Goal: Book appointment/travel/reservation

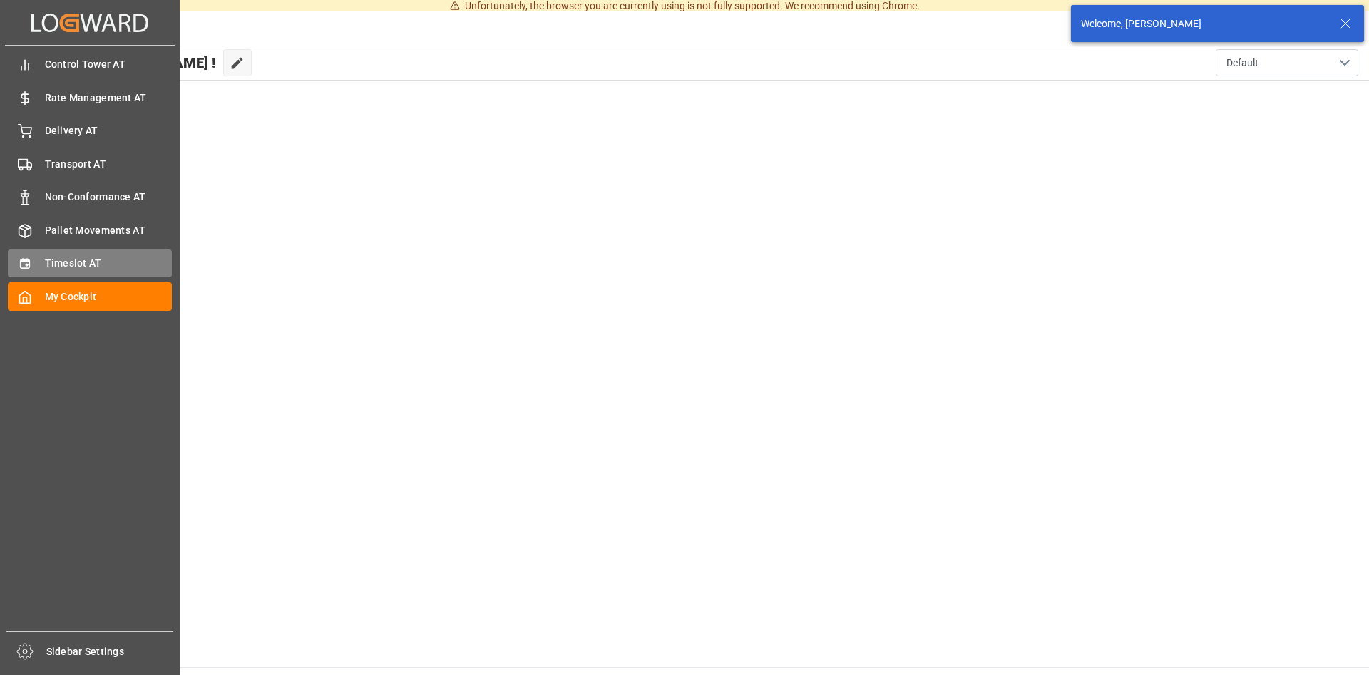
click at [32, 259] on div "Timeslot AT Timeslot AT" at bounding box center [90, 264] width 164 height 28
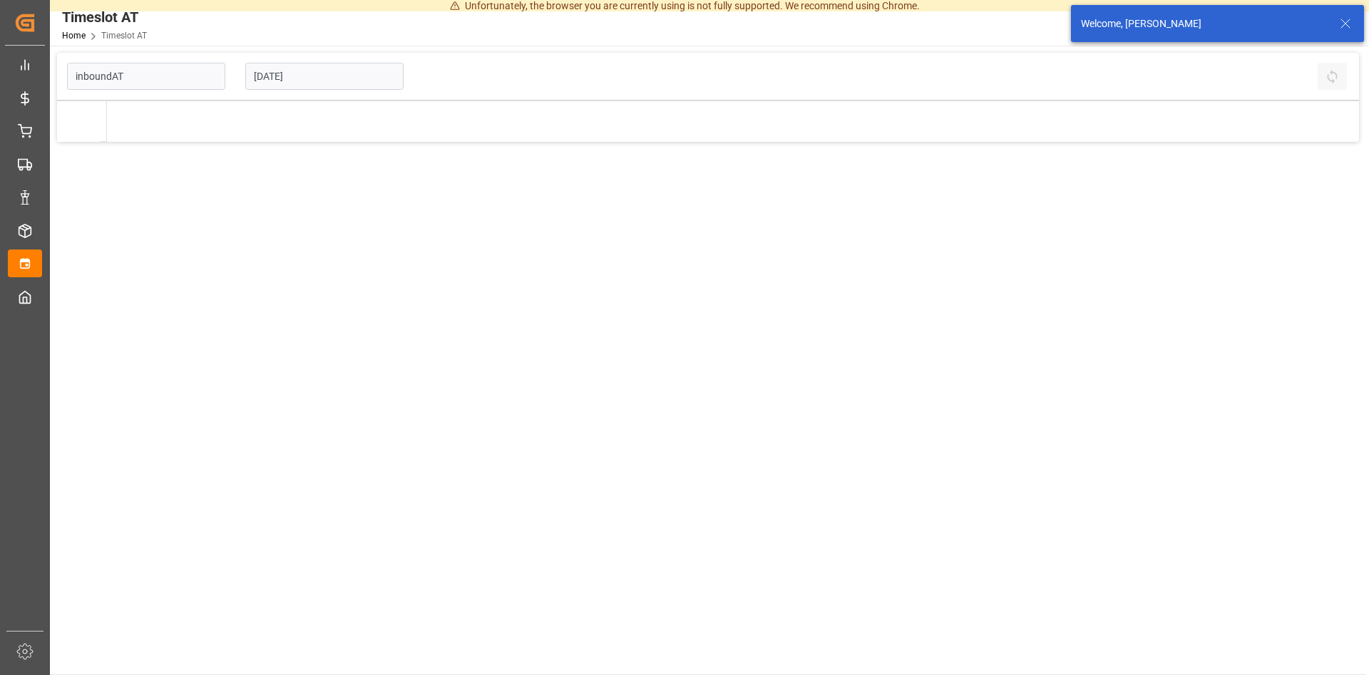
type input "Inbound AT"
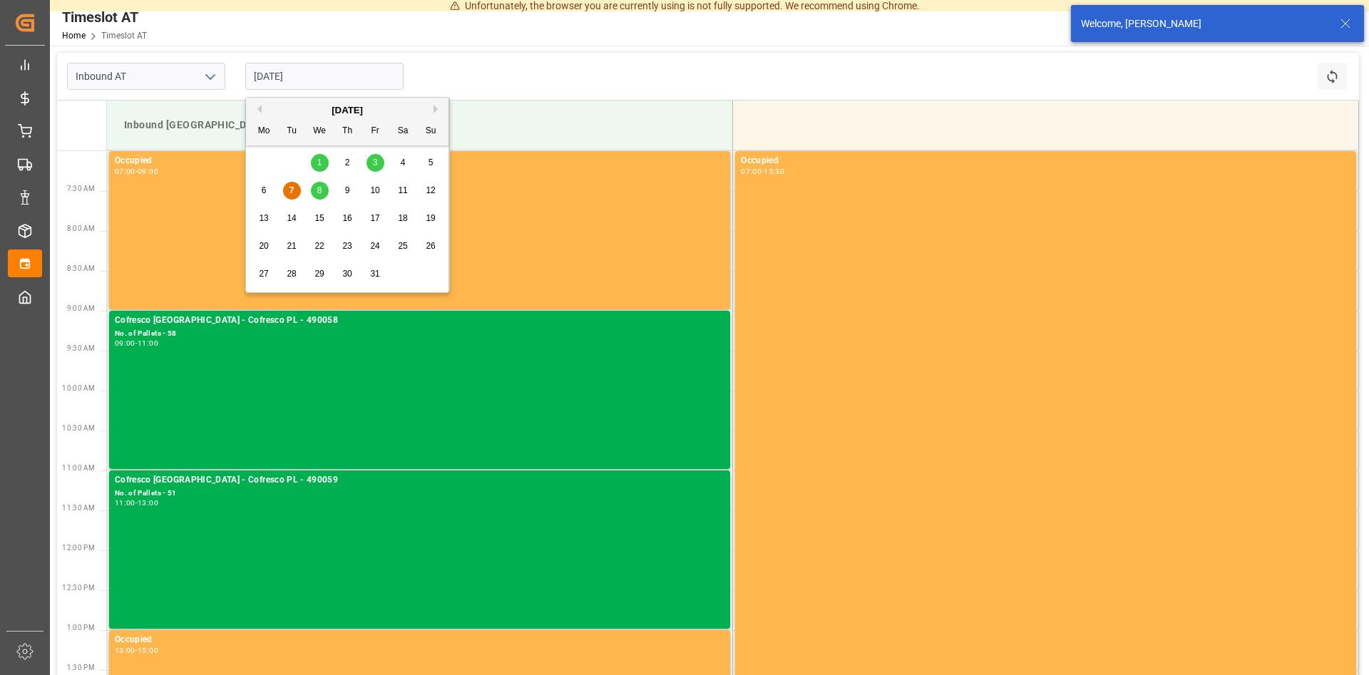
click at [322, 85] on input "[DATE]" at bounding box center [324, 76] width 158 height 27
click at [293, 218] on span "14" at bounding box center [291, 218] width 9 height 10
type input "[DATE]"
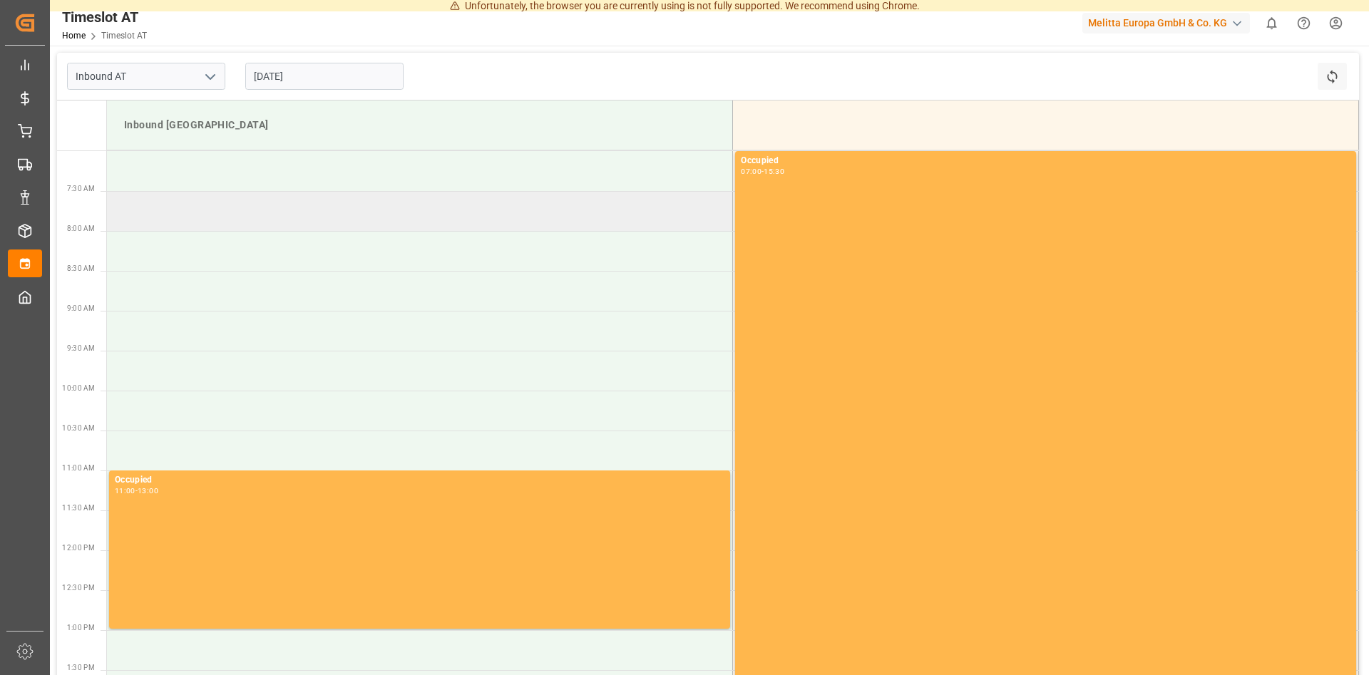
click at [188, 212] on td at bounding box center [420, 211] width 626 height 40
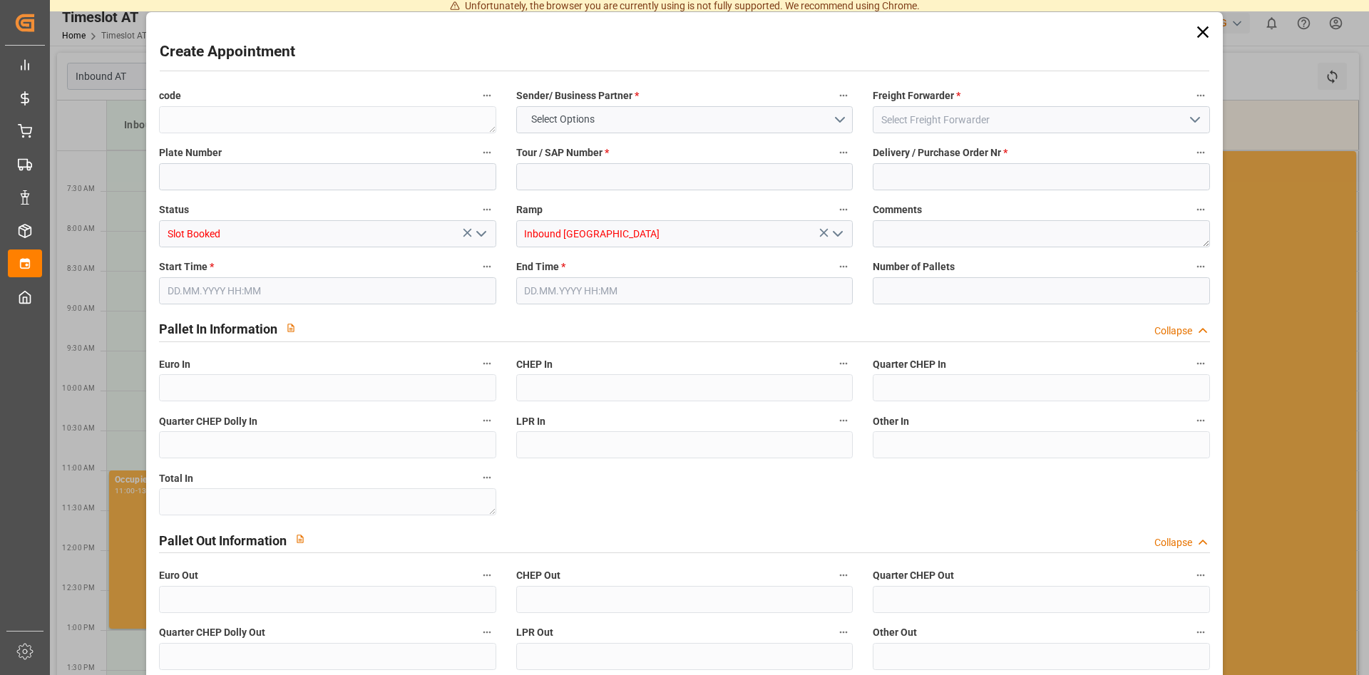
type input "[DATE] 07:30"
type input "[DATE] 09:30"
type input "0"
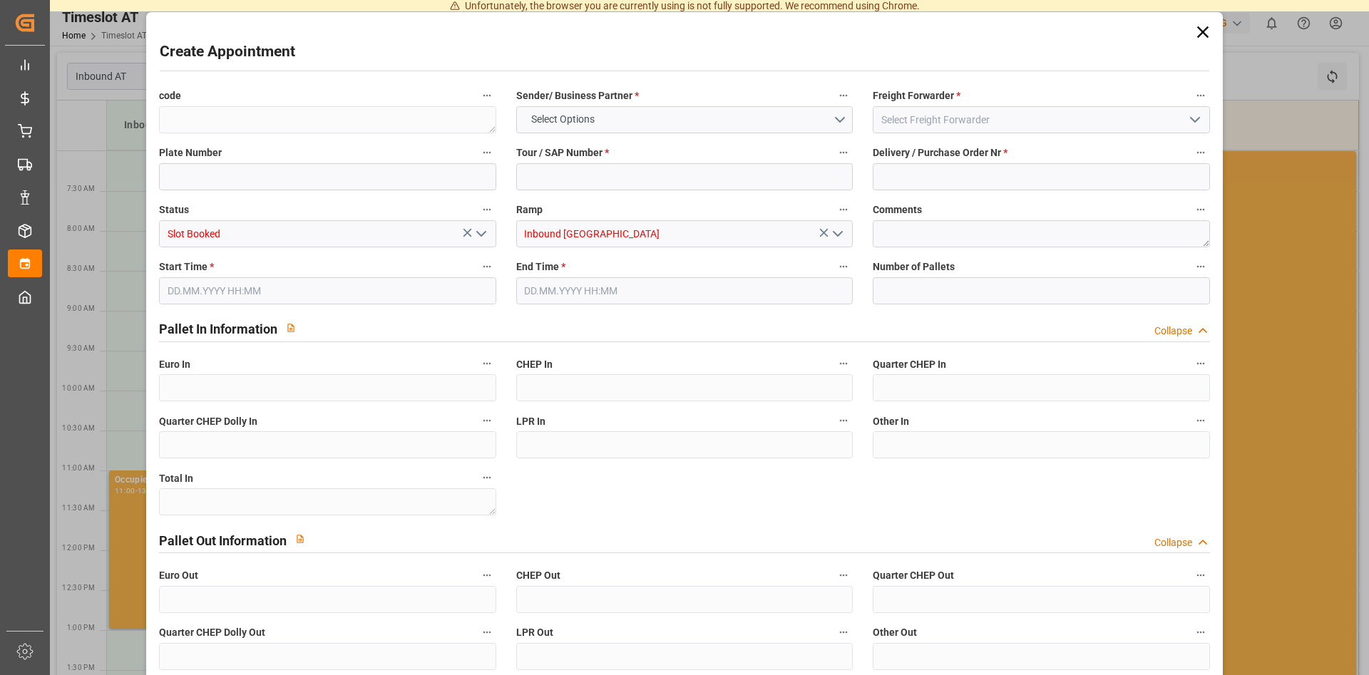
type input "0"
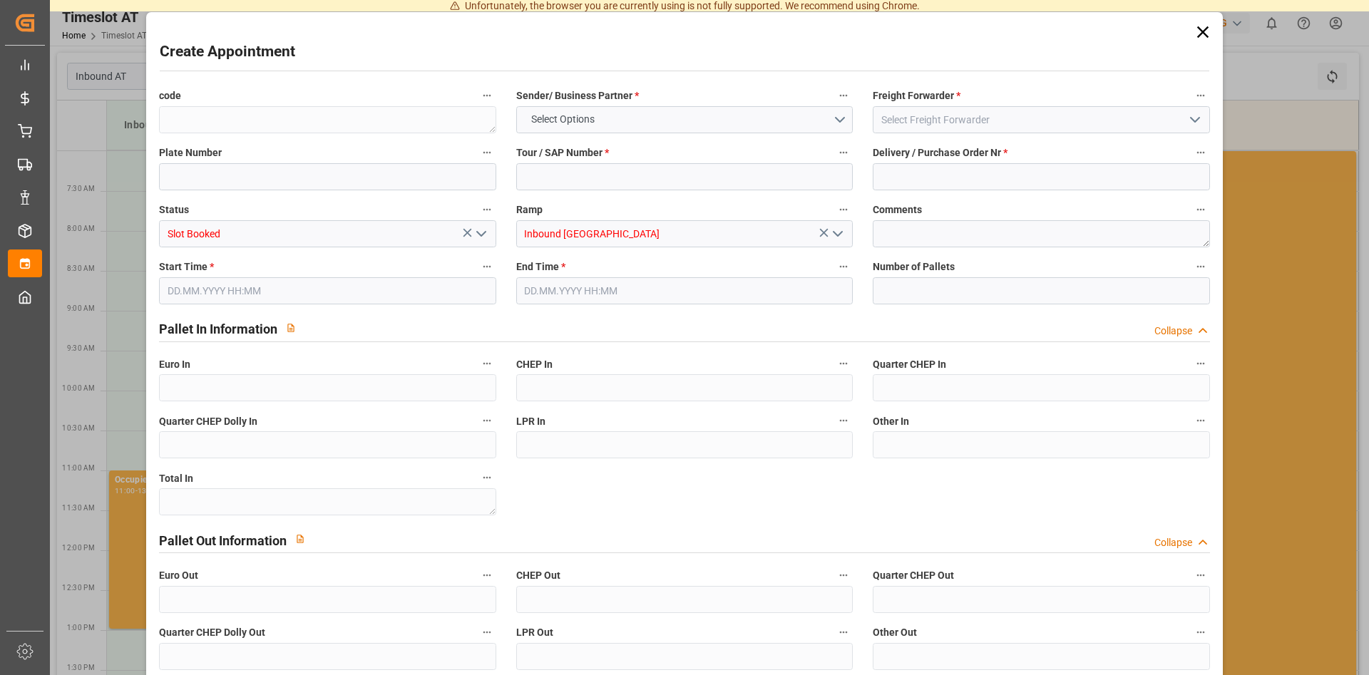
type input "0"
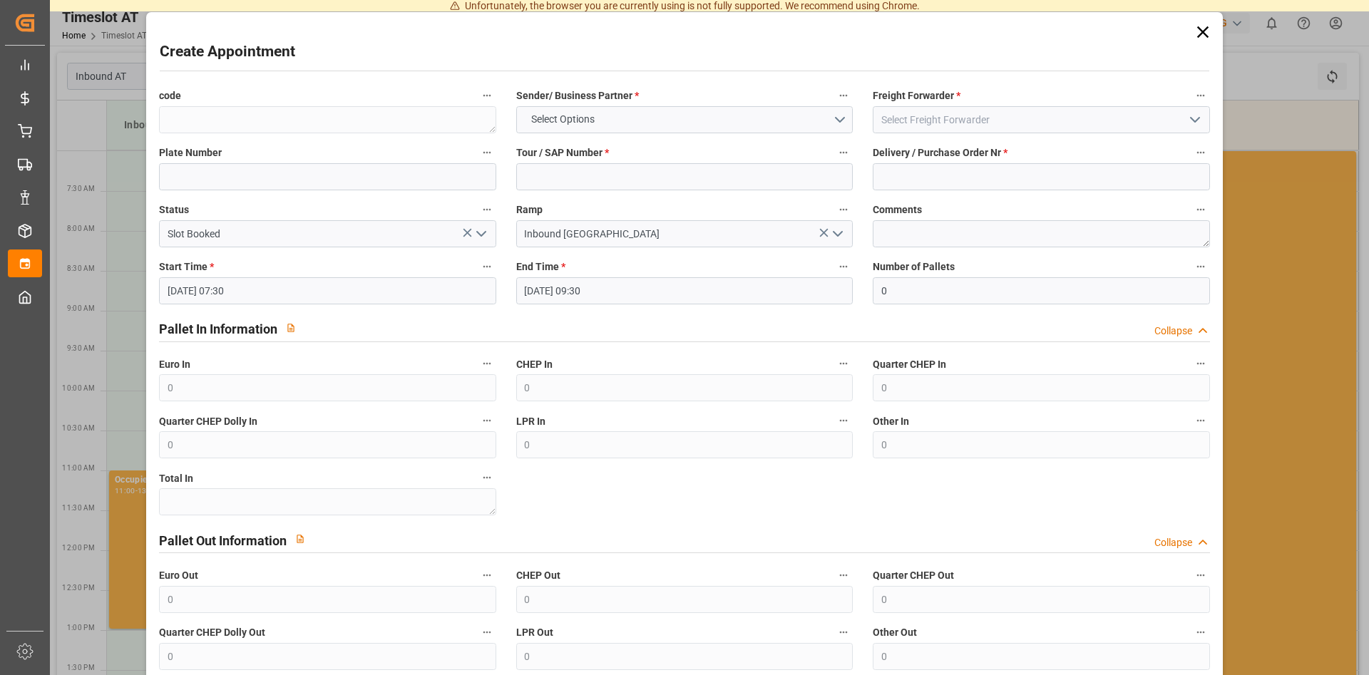
click at [1204, 31] on icon at bounding box center [1202, 31] width 11 height 11
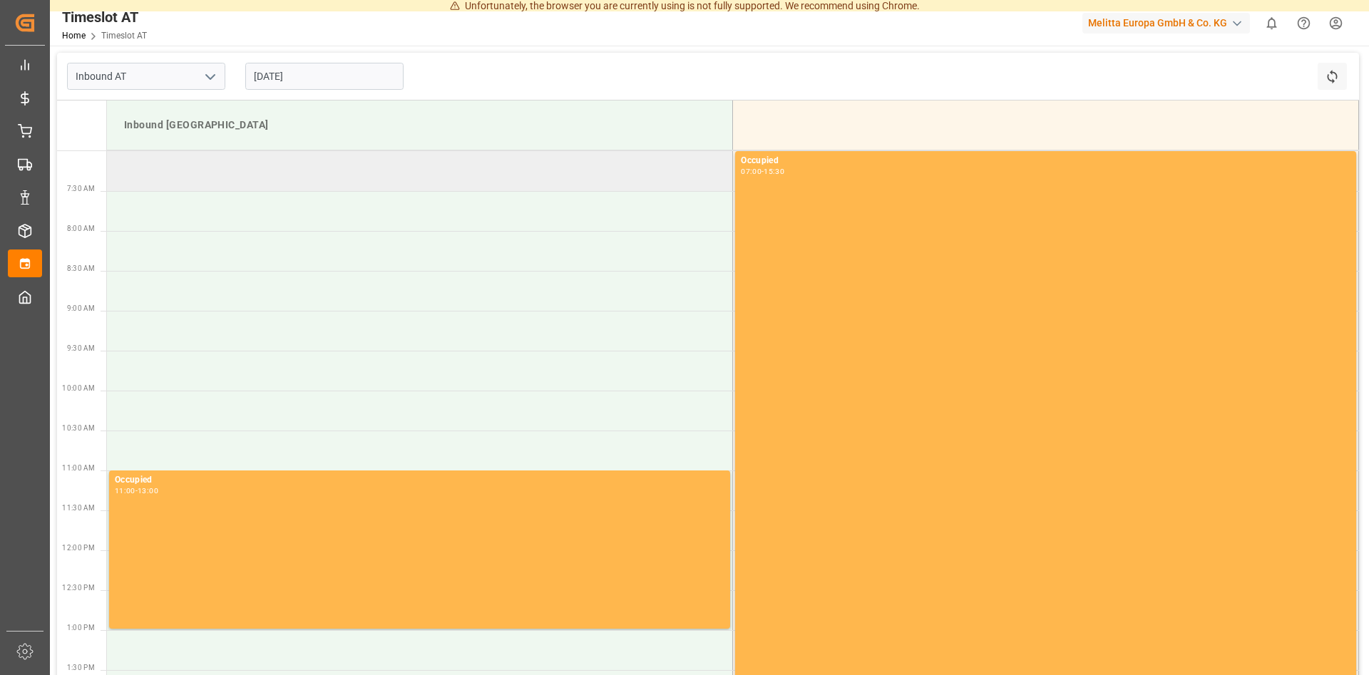
click at [166, 175] on td at bounding box center [420, 171] width 626 height 40
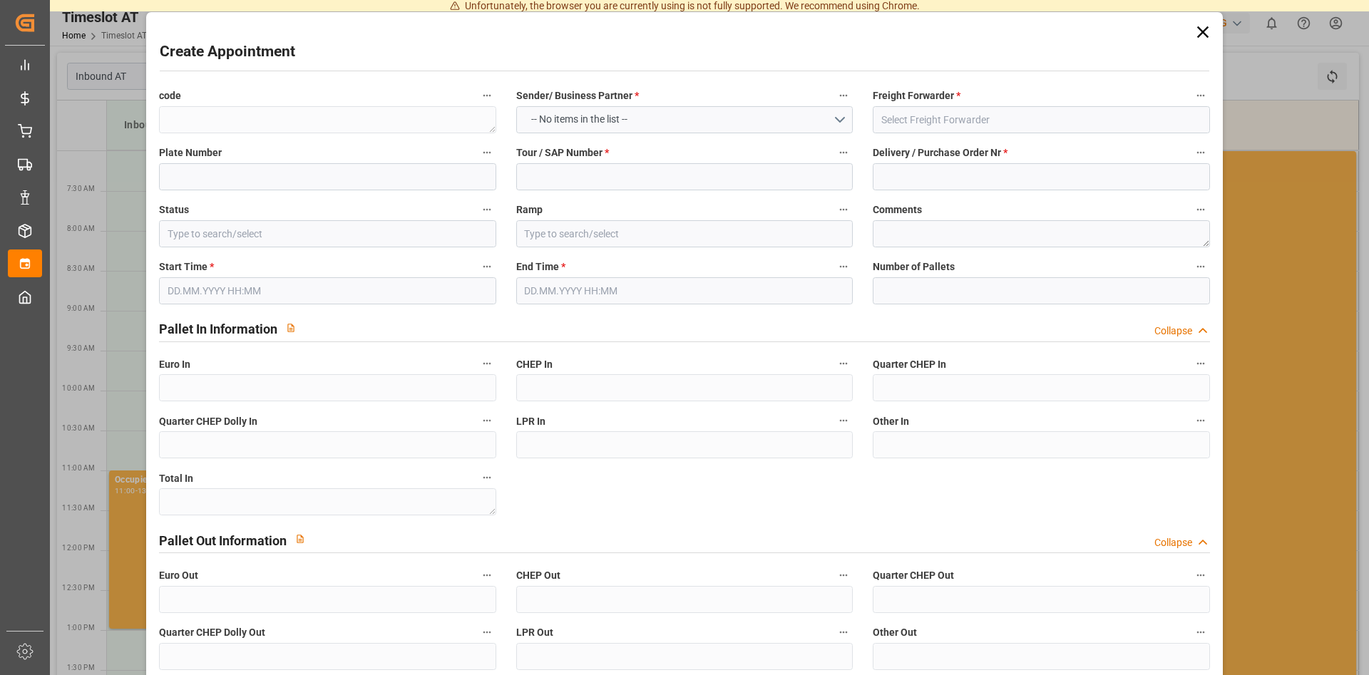
type input "Slot Booked"
type input "Inbound [GEOGRAPHIC_DATA]"
type input "[DATE] 07:00"
type input "[DATE] 09:00"
type input "0"
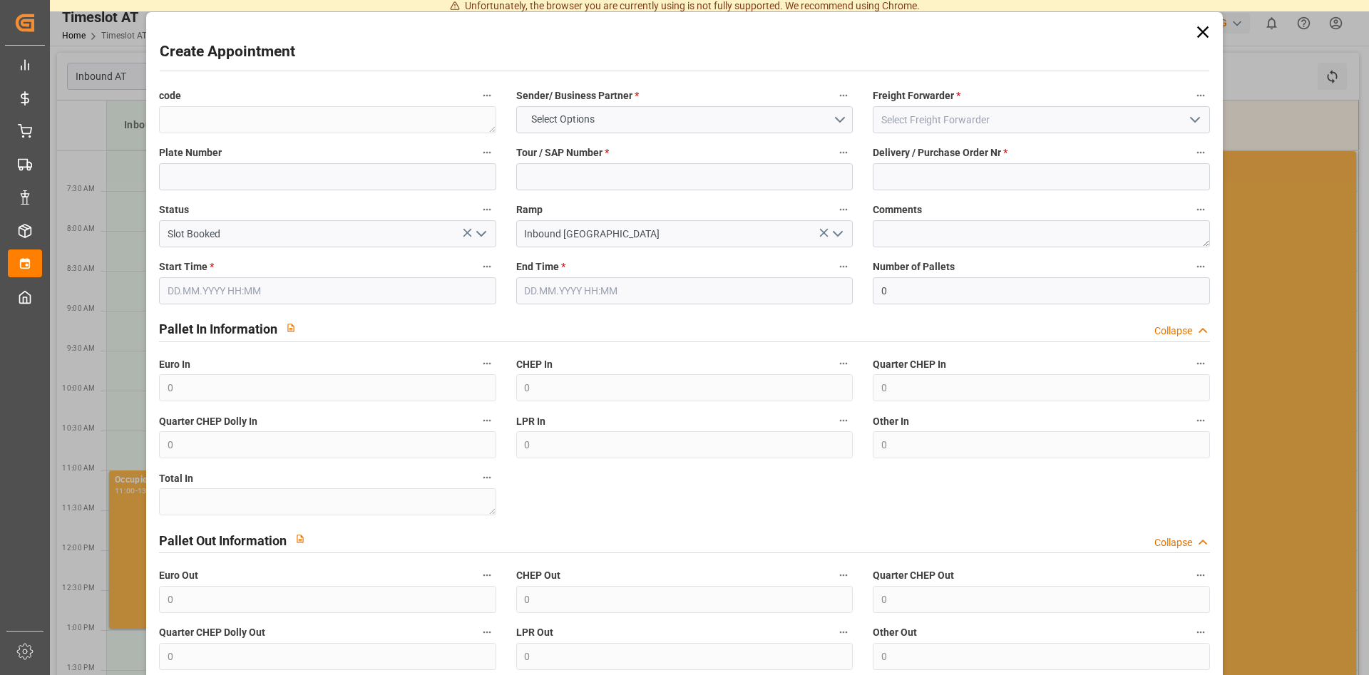
type input "0"
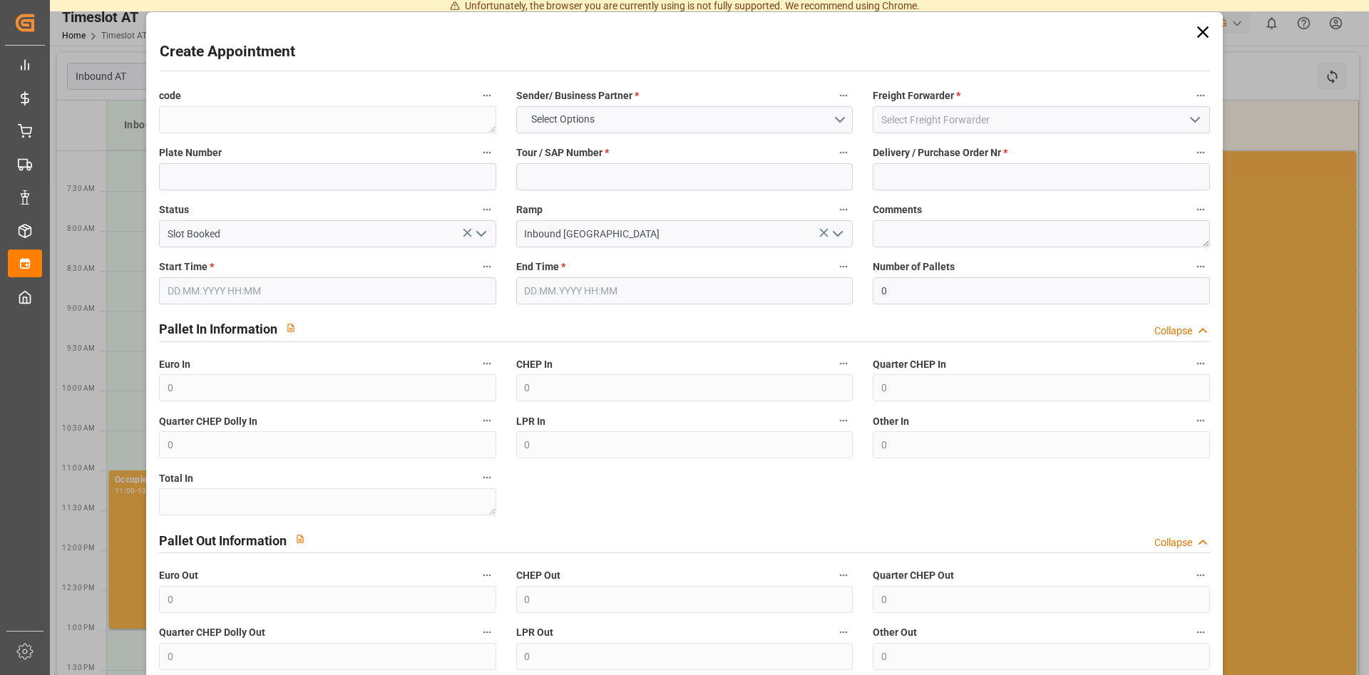
type input "0"
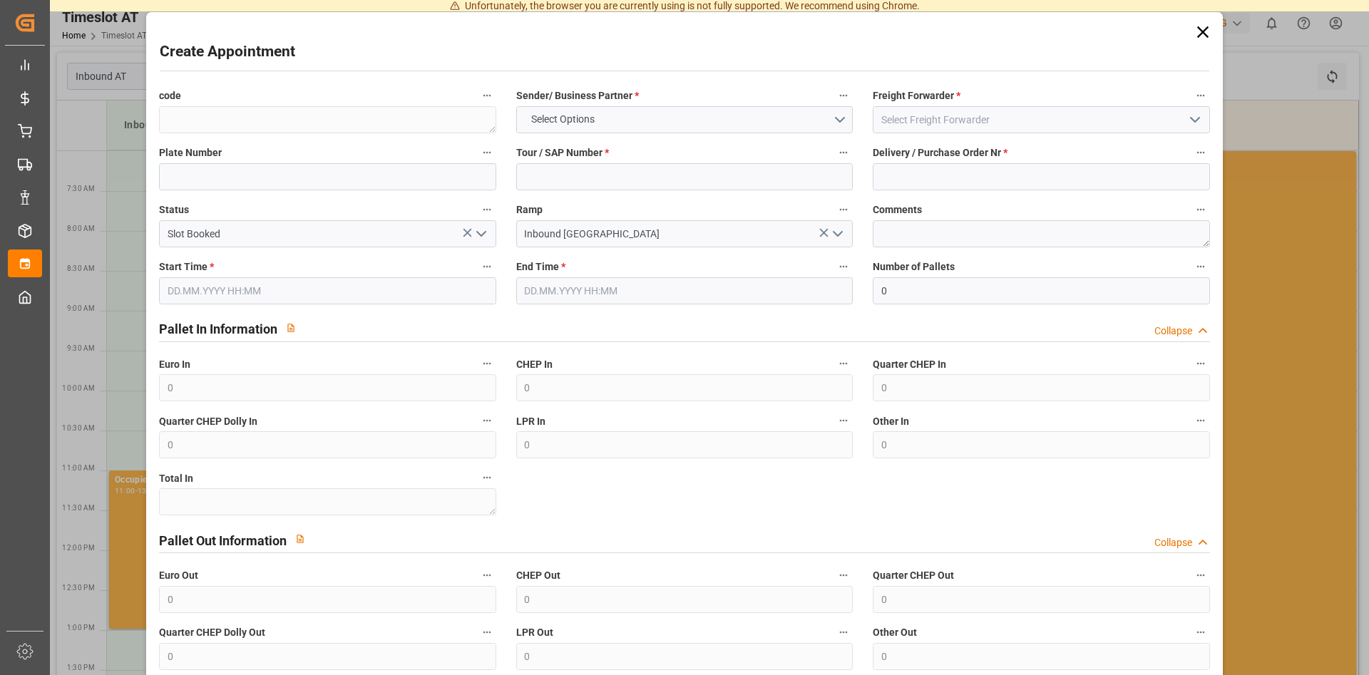
type input "0"
click at [193, 172] on input at bounding box center [327, 176] width 337 height 27
paste input "490196"
type input "490196"
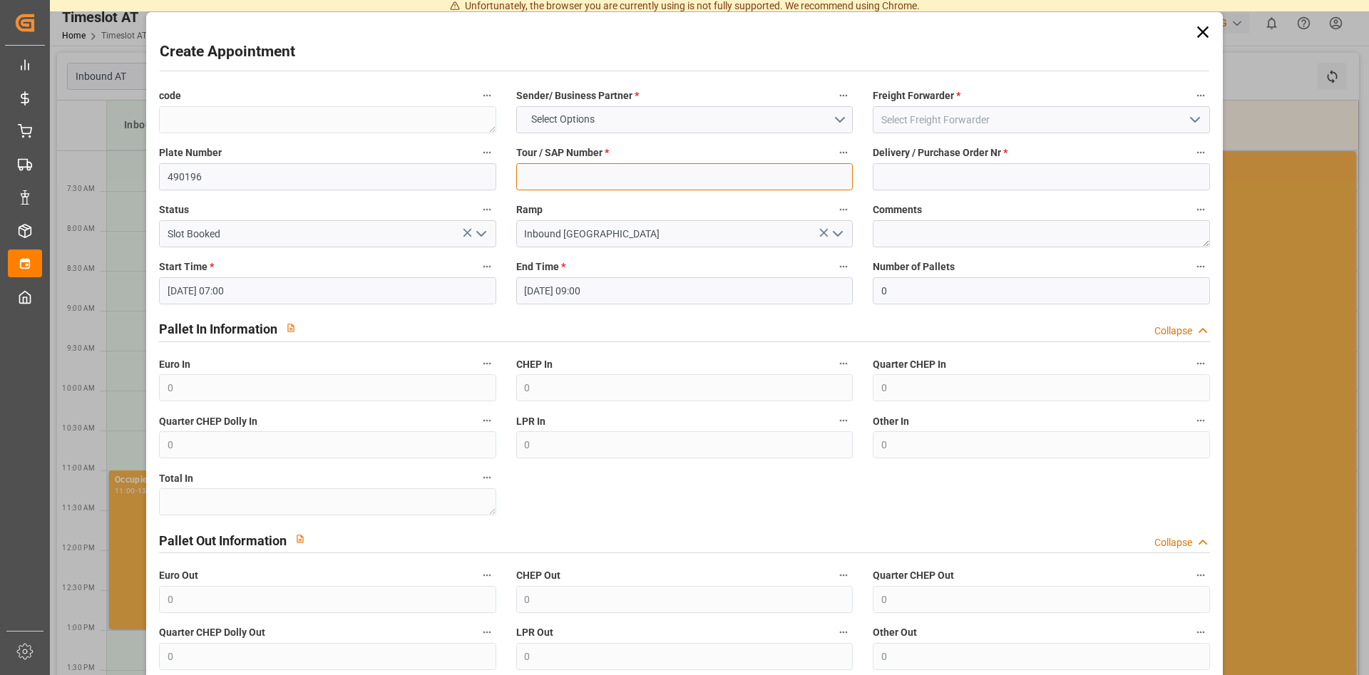
click at [603, 173] on input at bounding box center [684, 176] width 337 height 27
paste input "490196"
type input "490196"
click at [1014, 181] on input at bounding box center [1041, 176] width 337 height 27
paste input "490196"
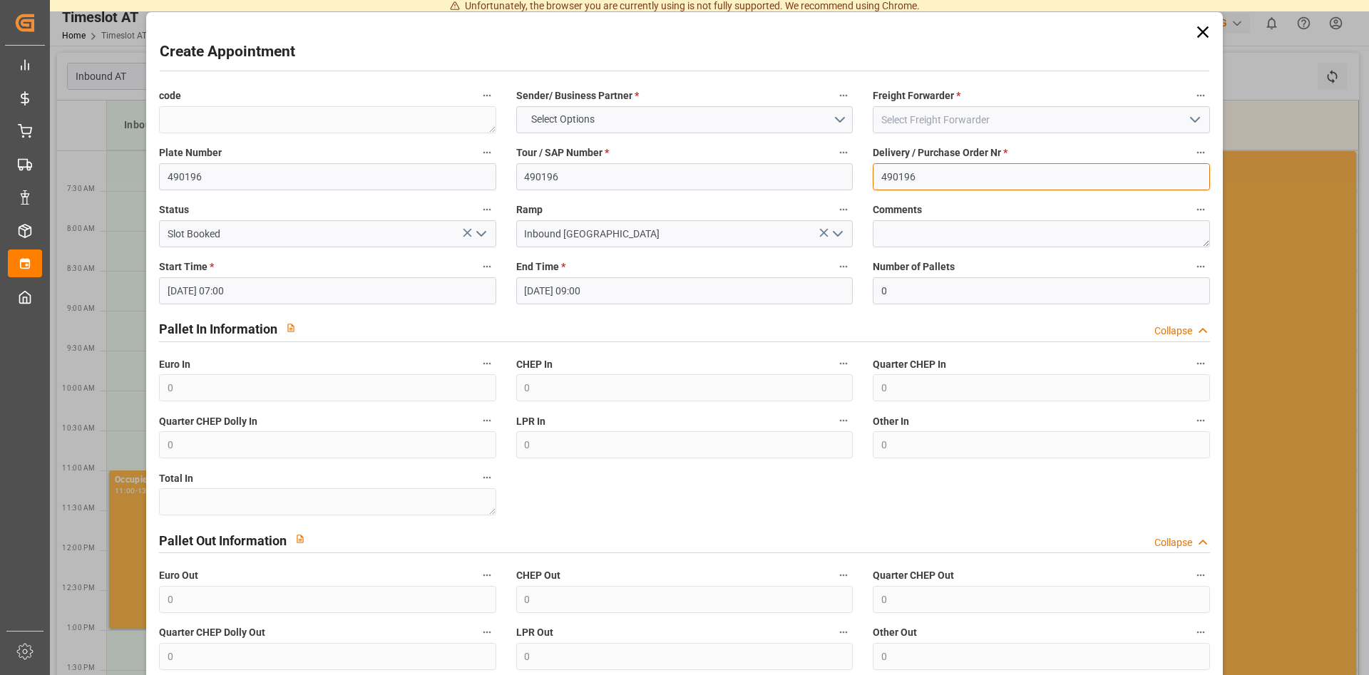
type input "490196"
click at [1013, 127] on input at bounding box center [1041, 119] width 337 height 27
type input "d"
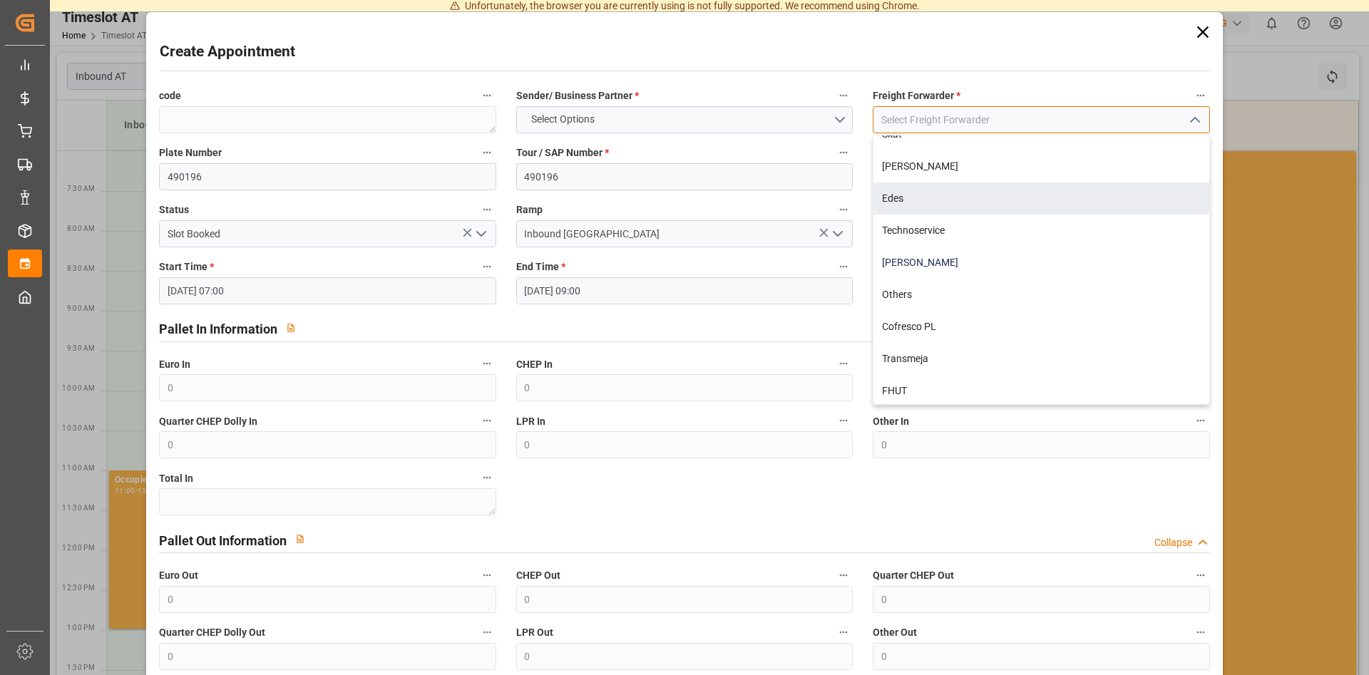
scroll to position [180, 0]
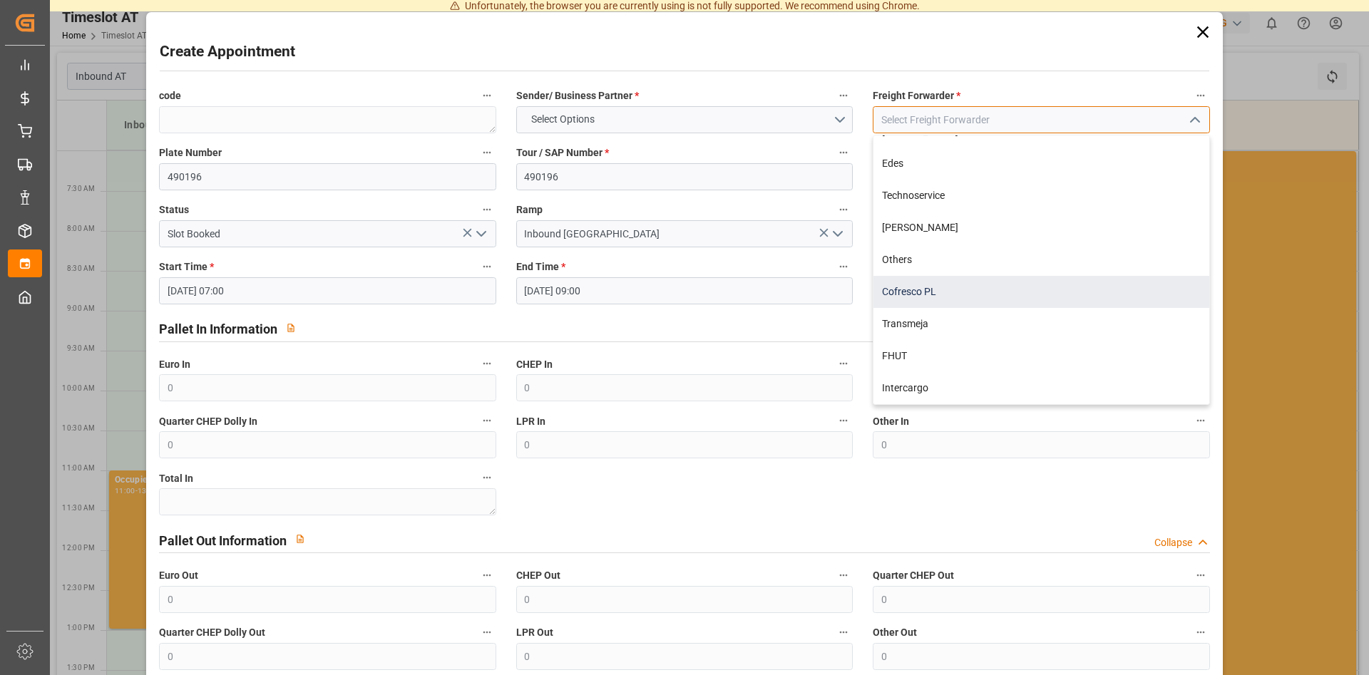
click at [953, 292] on div "Cofresco PL" at bounding box center [1041, 292] width 335 height 32
type input "Cofresco PL"
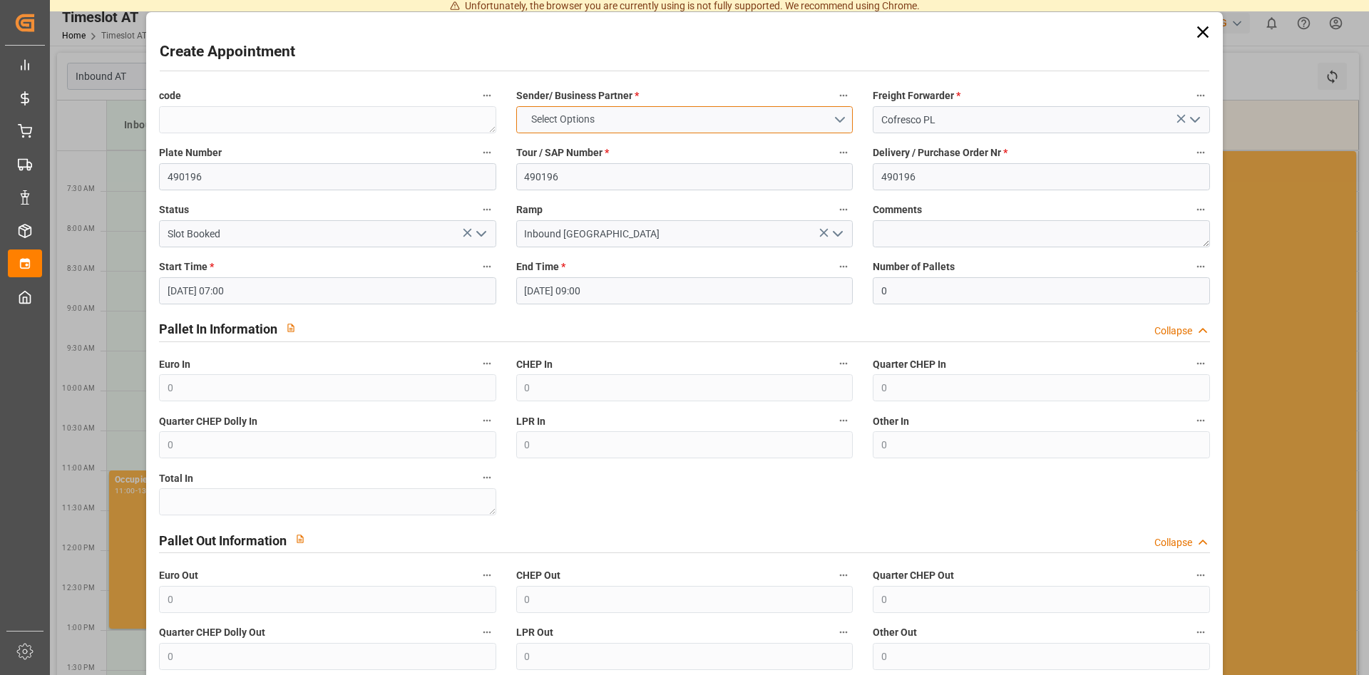
click at [636, 116] on button "Select Options" at bounding box center [684, 119] width 337 height 27
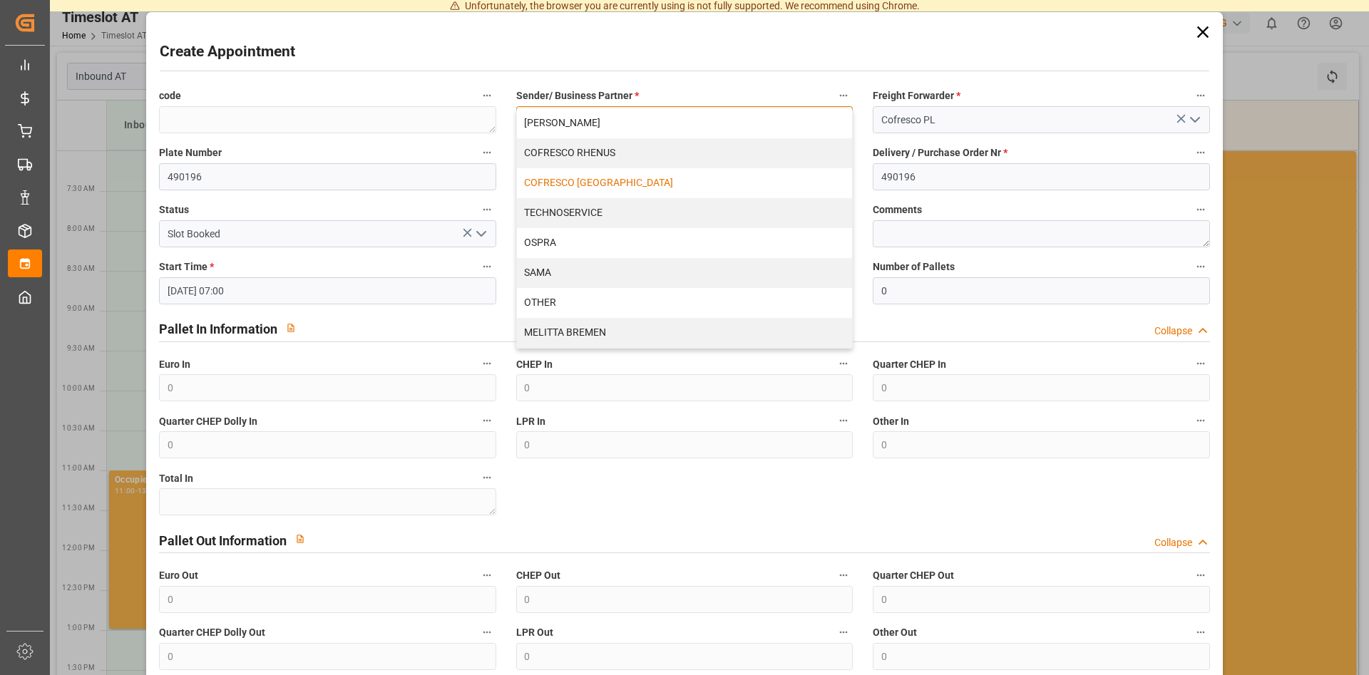
click at [625, 181] on div "COFRESCO [GEOGRAPHIC_DATA]" at bounding box center [684, 183] width 335 height 30
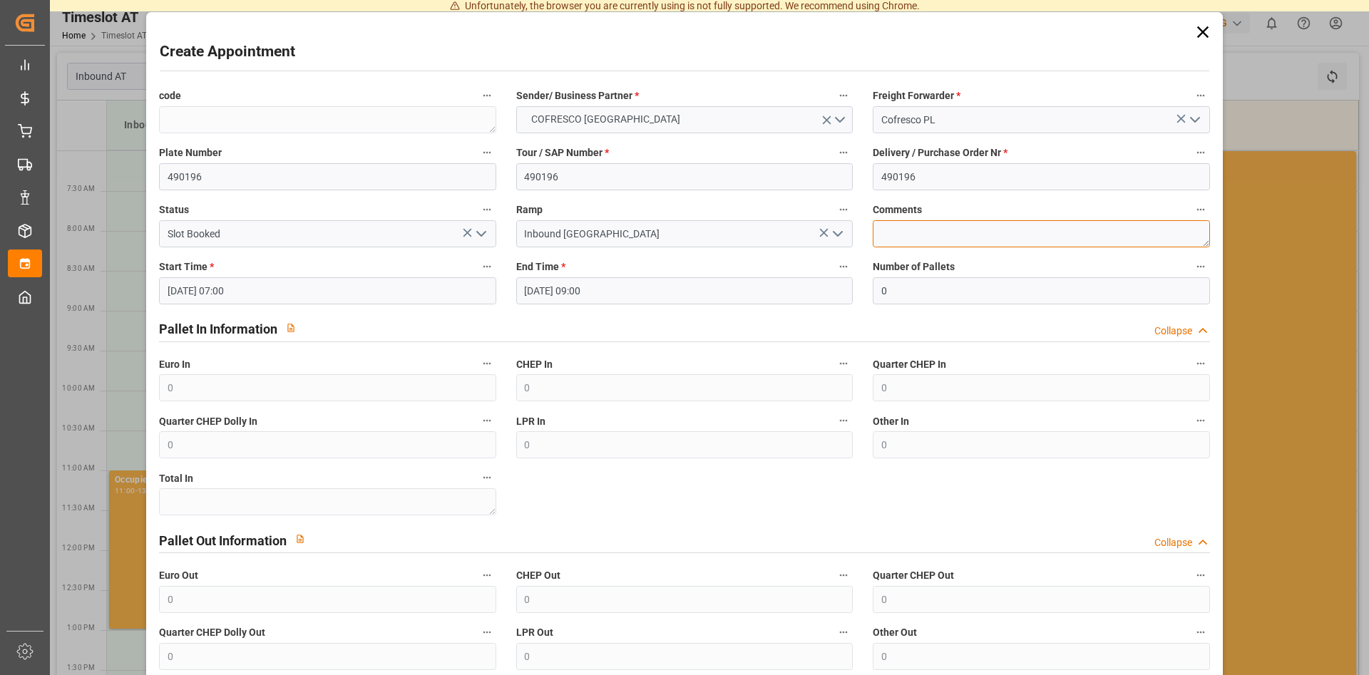
click at [917, 235] on textarea at bounding box center [1041, 233] width 337 height 27
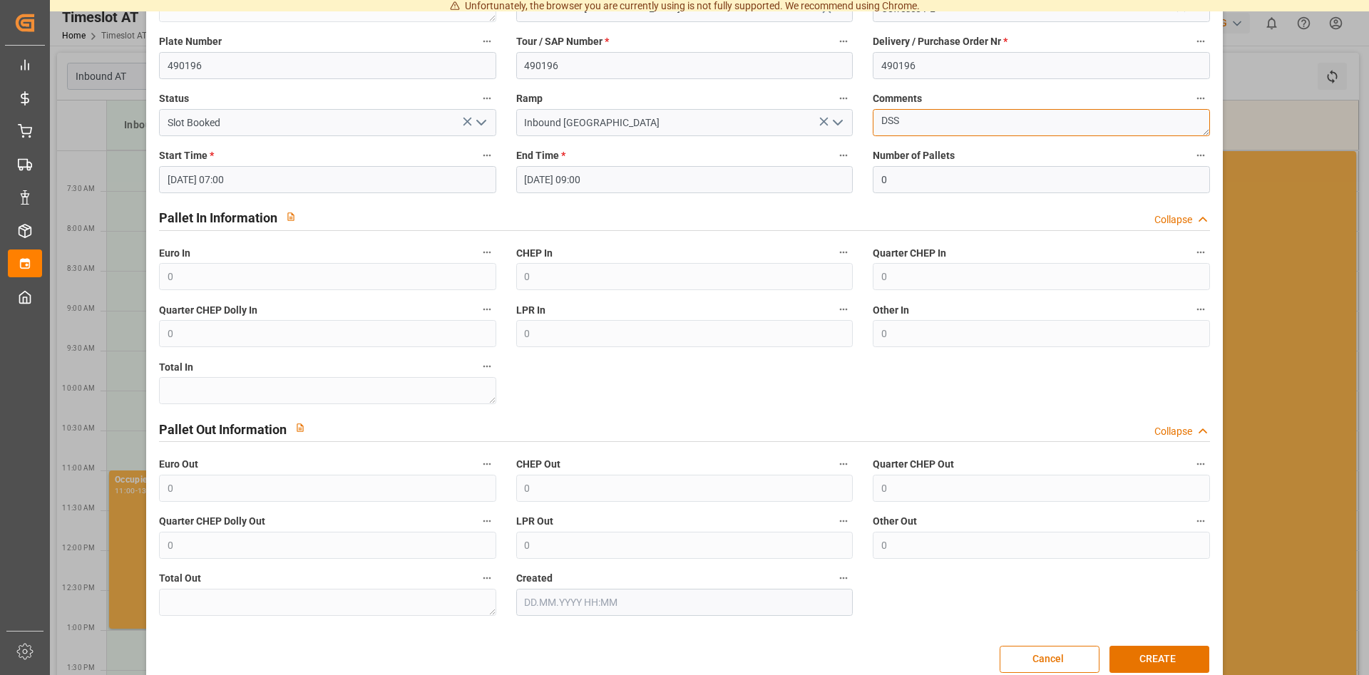
scroll to position [135, 0]
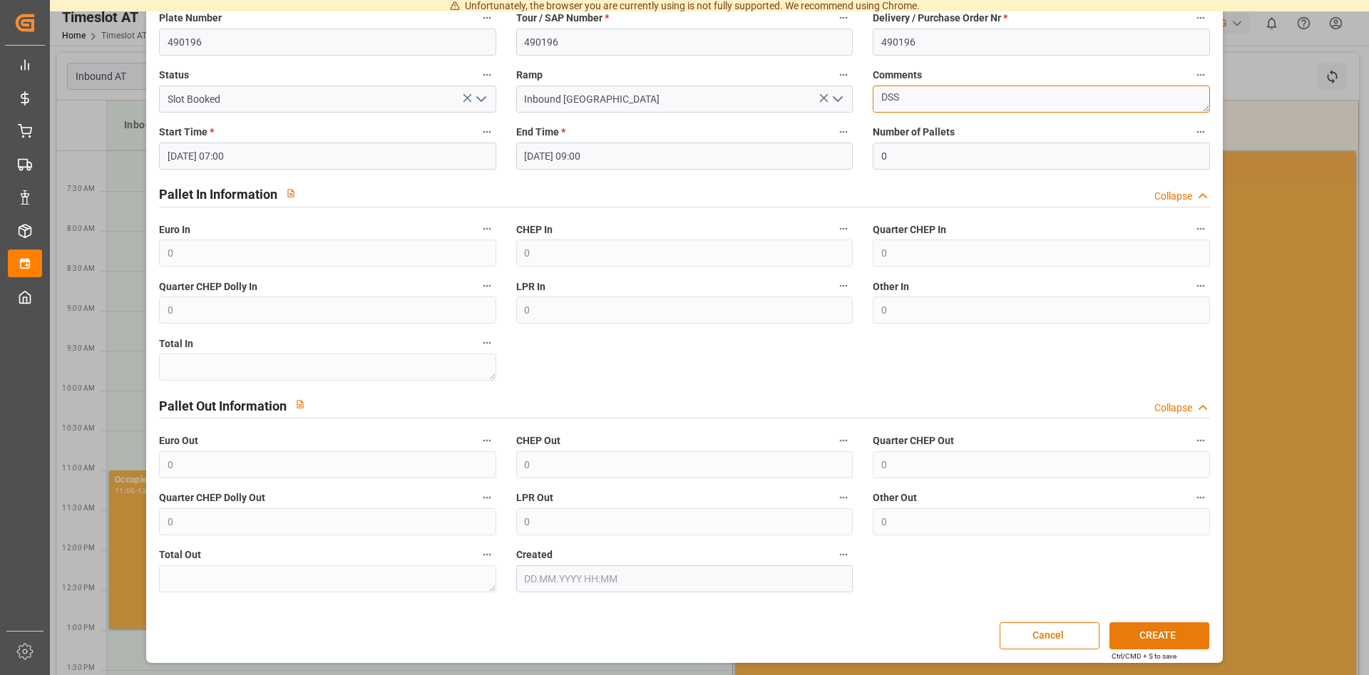
type textarea "DSS"
click at [1136, 632] on button "CREATE" at bounding box center [1160, 636] width 100 height 27
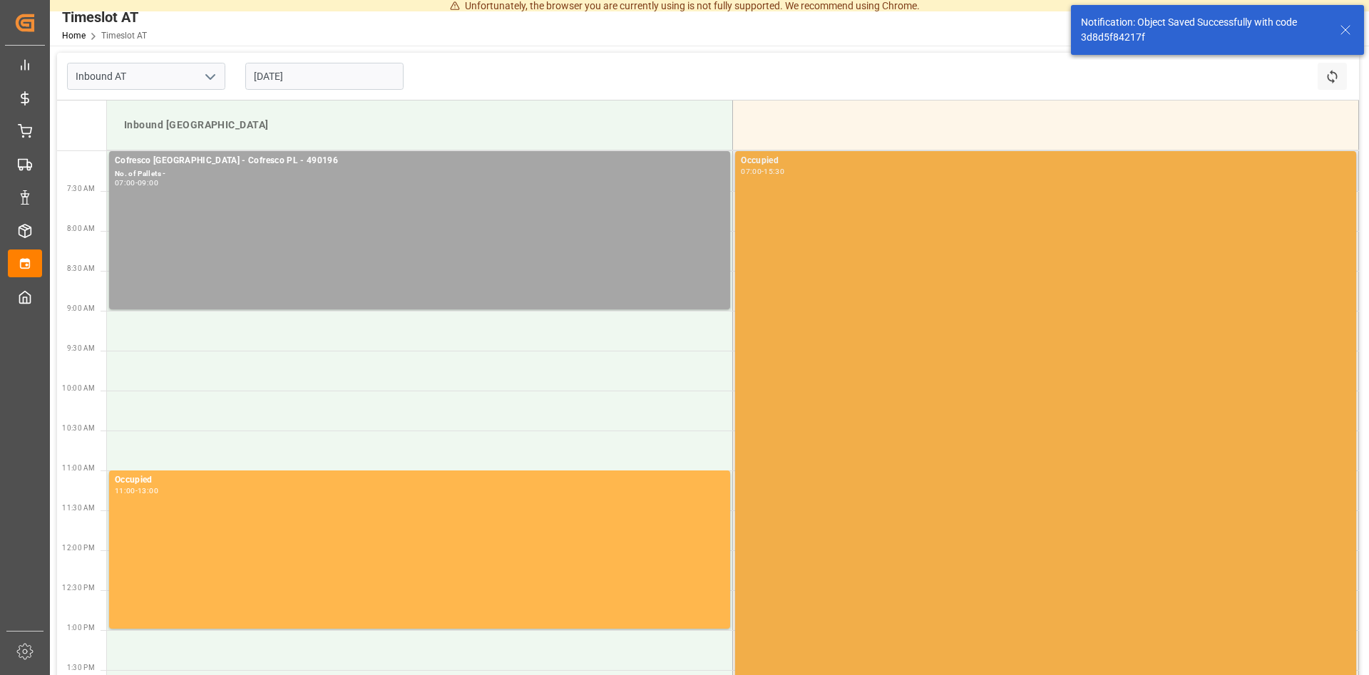
click at [884, 306] on div "Occupied 07:00 - 15:30" at bounding box center [1046, 490] width 610 height 672
